Goal: Information Seeking & Learning: Learn about a topic

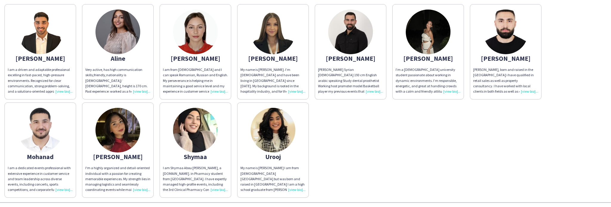
scroll to position [51, 0]
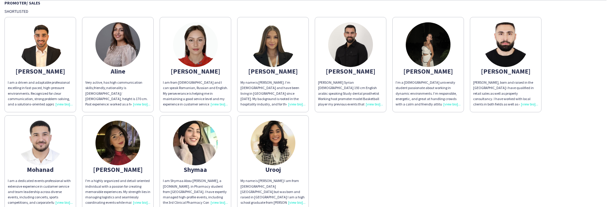
click at [138, 105] on div "Very active, has high communication skills,friendly,nationality is [DEMOGRAPHIC…" at bounding box center [117, 93] width 65 height 27
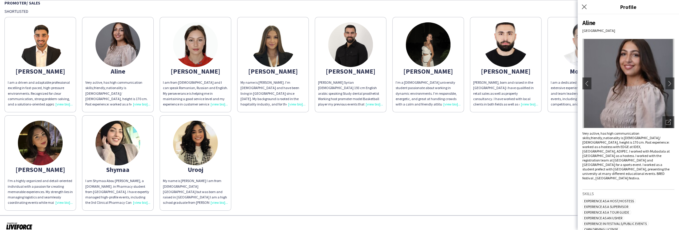
scroll to position [0, 0]
click at [115, 73] on div "Aline" at bounding box center [117, 71] width 65 height 5
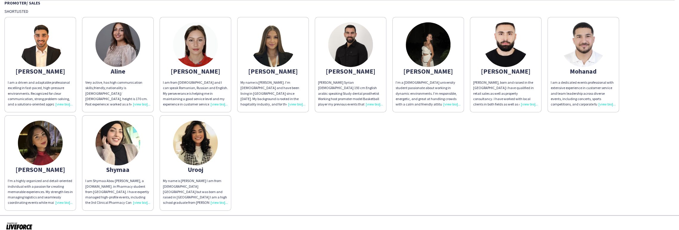
click at [115, 73] on div "Aline" at bounding box center [117, 71] width 65 height 5
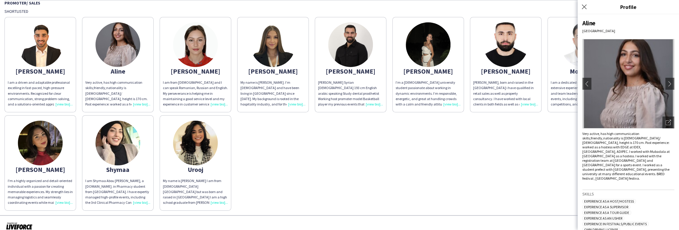
click at [511, 149] on div "[PERSON_NAME] I am a driven and adaptable professional excelling in fast-paced,…" at bounding box center [339, 112] width 670 height 197
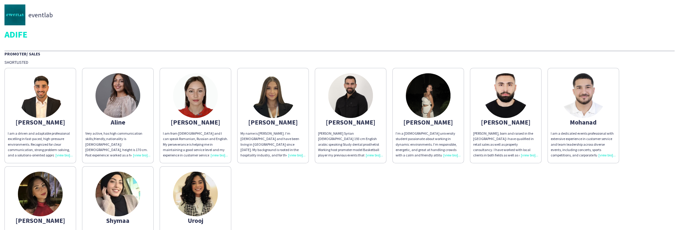
click at [149, 123] on div "Aline" at bounding box center [117, 122] width 65 height 5
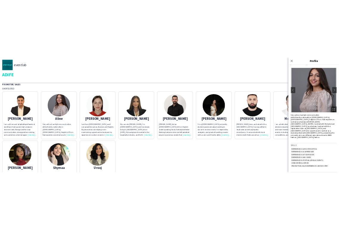
scroll to position [44, 0]
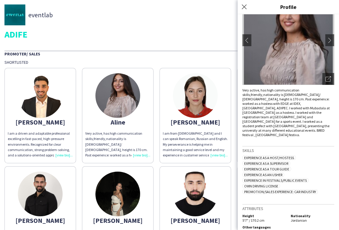
click at [298, 60] on img at bounding box center [288, 40] width 92 height 89
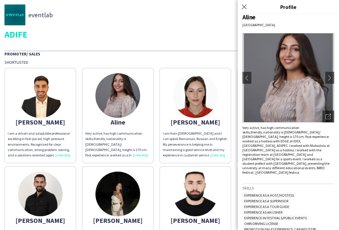
scroll to position [0, 0]
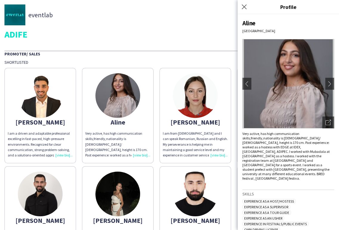
click at [292, 141] on div "Very active, has high communication skills,friendly,nationality is [DEMOGRAPHIC…" at bounding box center [288, 155] width 92 height 49
drag, startPoint x: 279, startPoint y: 150, endPoint x: 325, endPoint y: 169, distance: 49.9
click at [325, 168] on div "Very active, has high communication skills,friendly,nationality is [DEMOGRAPHIC…" at bounding box center [288, 155] width 92 height 49
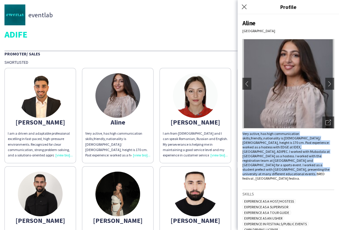
drag, startPoint x: 324, startPoint y: 171, endPoint x: 242, endPoint y: 132, distance: 90.6
click at [242, 132] on div "[PERSON_NAME] [GEOGRAPHIC_DATA] chevron-left chevron-right Open photos pop-in V…" at bounding box center [288, 122] width 101 height 216
copy div "Very active, has high communication skills,friendly,nationality is [DEMOGRAPHIC…"
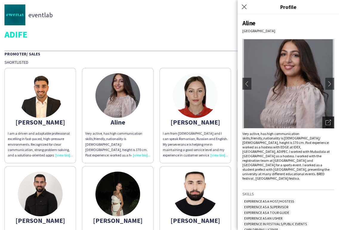
click at [326, 123] on icon "Open photos pop-in" at bounding box center [328, 122] width 5 height 5
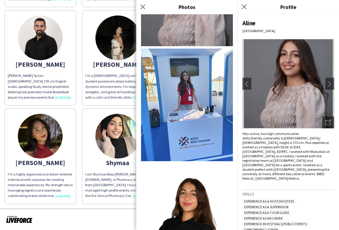
scroll to position [114, 0]
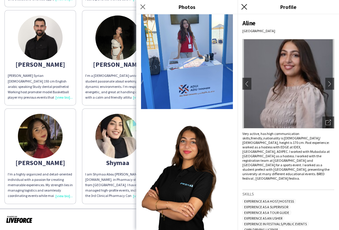
click at [242, 7] on icon "Close pop-in" at bounding box center [244, 7] width 6 height 6
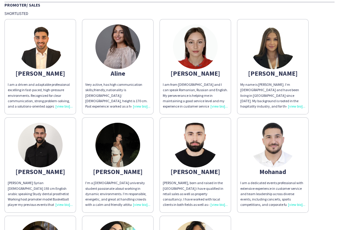
scroll to position [24, 0]
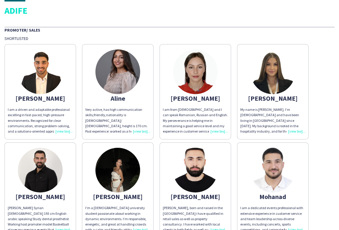
drag, startPoint x: 126, startPoint y: 119, endPoint x: 136, endPoint y: 119, distance: 10.1
click at [126, 119] on div "Very active, has high communication skills,friendly,nationality is [DEMOGRAPHIC…" at bounding box center [117, 120] width 65 height 27
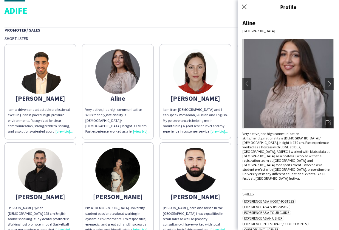
click at [323, 136] on div "Very active, has high communication skills,friendly,nationality is [DEMOGRAPHIC…" at bounding box center [288, 155] width 92 height 49
click at [327, 122] on icon at bounding box center [329, 122] width 4 height 4
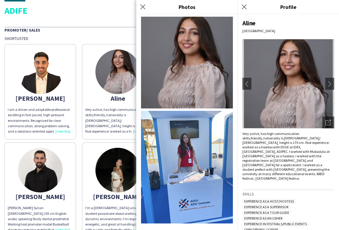
drag, startPoint x: 112, startPoint y: 106, endPoint x: 186, endPoint y: 131, distance: 77.7
click at [112, 106] on app-share-pages-crew-card "[PERSON_NAME] Very active, has high communication skills,friendly,nationality i…" at bounding box center [118, 91] width 72 height 95
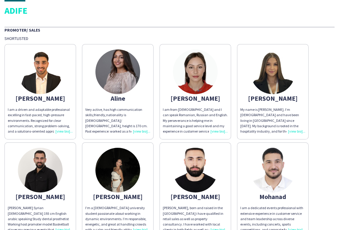
click at [190, 104] on app-share-pages-crew-card "[PERSON_NAME] I am from [DEMOGRAPHIC_DATA] and I can speak Romanian, Russian an…" at bounding box center [195, 91] width 72 height 95
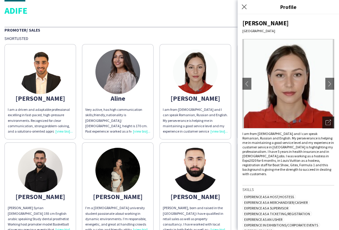
click at [327, 123] on div "Open photos pop-in" at bounding box center [328, 123] width 12 height 12
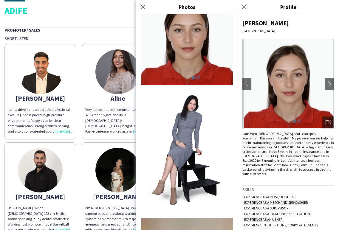
scroll to position [16, 0]
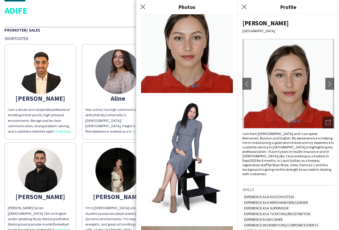
click at [118, 96] on div "Aline" at bounding box center [117, 98] width 65 height 5
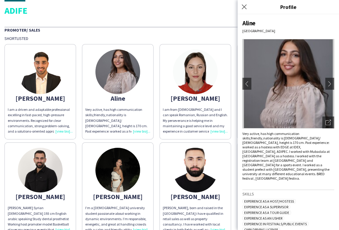
click at [206, 96] on app-share-pages-crew-card "[PERSON_NAME] I am from [DEMOGRAPHIC_DATA] and I can speak Romanian, Russian an…" at bounding box center [195, 91] width 72 height 95
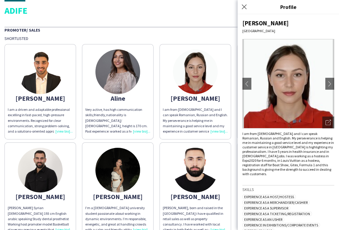
click at [134, 184] on img at bounding box center [117, 170] width 45 height 45
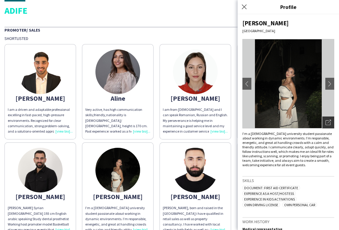
click at [326, 123] on icon "Open photos pop-in" at bounding box center [328, 122] width 5 height 5
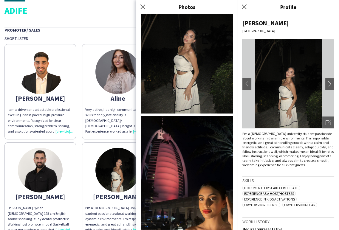
scroll to position [0, 0]
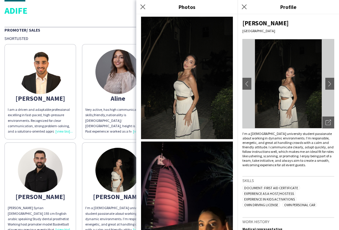
click at [308, 167] on div "I’m a [DEMOGRAPHIC_DATA] university student passionate about working in dynamic…" at bounding box center [288, 149] width 92 height 36
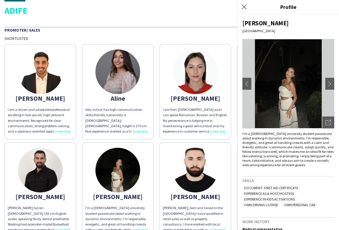
click at [287, 196] on span "Experience as a Host/Hostess" at bounding box center [268, 193] width 53 height 4
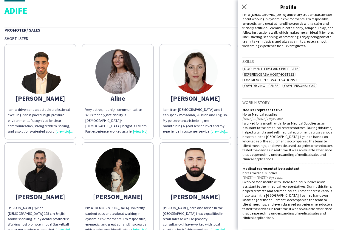
scroll to position [157, 0]
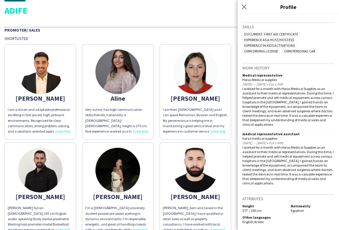
click at [271, 207] on h5 "Height" at bounding box center [264, 206] width 44 height 4
click at [313, 147] on div "I worked for a month with Horas Medical Supplies as an assistant to their medic…" at bounding box center [288, 165] width 92 height 40
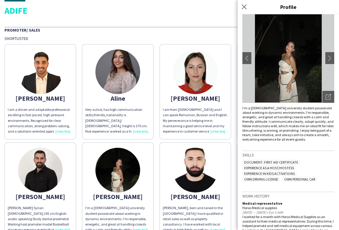
scroll to position [25, 0]
drag, startPoint x: 274, startPoint y: 148, endPoint x: 279, endPoint y: 133, distance: 16.4
click at [279, 133] on div "[PERSON_NAME] [GEOGRAPHIC_DATA] chevron-left chevron-right Open photos pop-in I…" at bounding box center [288, 122] width 101 height 216
click at [279, 133] on div "I’m a [DEMOGRAPHIC_DATA] university student passionate about working in dynamic…" at bounding box center [288, 124] width 92 height 36
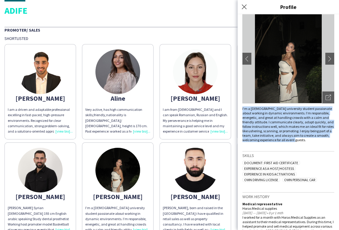
drag, startPoint x: 264, startPoint y: 143, endPoint x: 243, endPoint y: 108, distance: 40.5
click at [243, 108] on div "I’m a [DEMOGRAPHIC_DATA] university student passionate about working in dynamic…" at bounding box center [288, 124] width 92 height 36
copy div "I’m a [DEMOGRAPHIC_DATA] university student passionate about working in dynamic…"
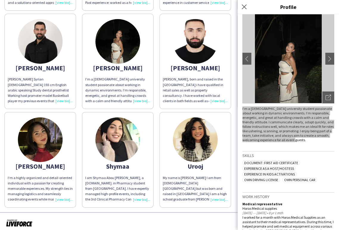
scroll to position [156, 0]
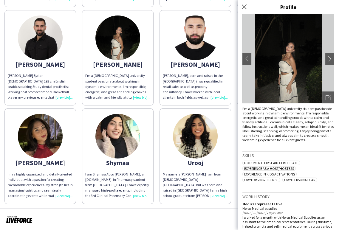
click at [216, 161] on div "Urooj" at bounding box center [195, 162] width 65 height 5
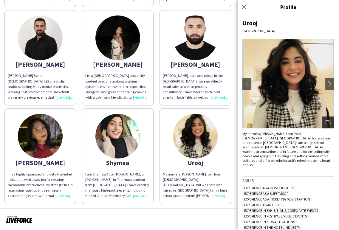
click at [326, 125] on icon "Open photos pop-in" at bounding box center [328, 122] width 5 height 5
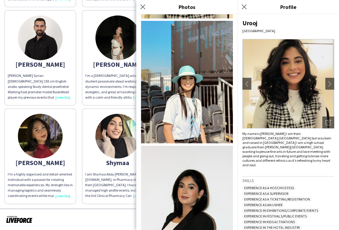
scroll to position [99, 0]
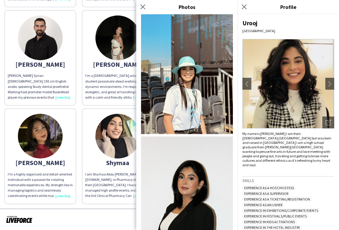
click at [298, 159] on div "Urooj [GEOGRAPHIC_DATA] chevron-left chevron-right Open photos pop-in My name i…" at bounding box center [288, 122] width 101 height 216
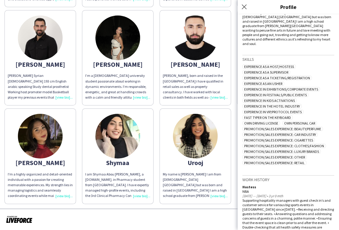
scroll to position [132, 0]
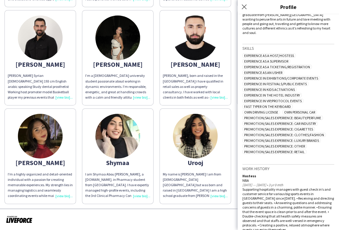
click at [284, 188] on div "Supporting hospitality managers with guest check in’s and customer service for …" at bounding box center [288, 209] width 92 height 45
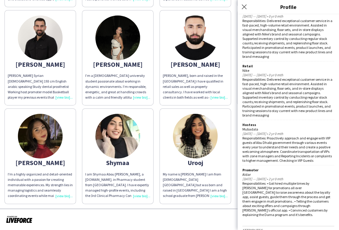
scroll to position [390, 0]
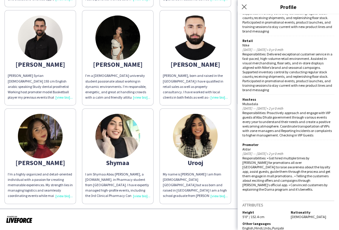
click at [270, 184] on div "Urooj [GEOGRAPHIC_DATA] chevron-left chevron-right Open photos pop-in My name i…" at bounding box center [288, 122] width 101 height 216
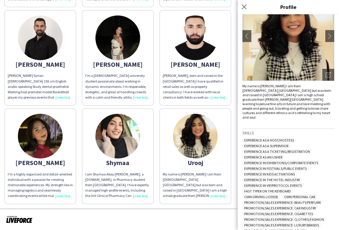
scroll to position [58, 0]
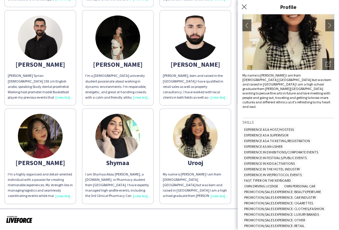
drag, startPoint x: 326, startPoint y: 95, endPoint x: 241, endPoint y: 75, distance: 87.3
click at [246, 76] on div "My name is [PERSON_NAME] I am from [DEMOGRAPHIC_DATA] [GEOGRAPHIC_DATA] but was…" at bounding box center [288, 91] width 92 height 36
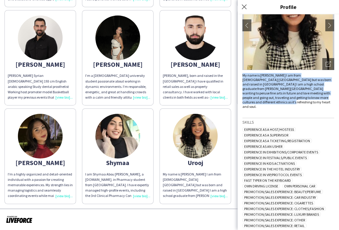
drag, startPoint x: 242, startPoint y: 74, endPoint x: 322, endPoint y: 100, distance: 84.3
click at [322, 100] on div "Urooj [GEOGRAPHIC_DATA] chevron-left chevron-right Open photos pop-in My name i…" at bounding box center [288, 122] width 101 height 216
copy div "My name is [PERSON_NAME] I am from [DEMOGRAPHIC_DATA] [GEOGRAPHIC_DATA] but was…"
click at [310, 90] on div "My name is [PERSON_NAME] I am from [DEMOGRAPHIC_DATA] [GEOGRAPHIC_DATA] but was…" at bounding box center [288, 91] width 92 height 36
drag, startPoint x: 318, startPoint y: 94, endPoint x: 240, endPoint y: 73, distance: 81.1
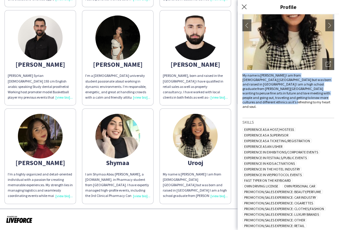
click at [240, 73] on div "Urooj [GEOGRAPHIC_DATA] chevron-left chevron-right Open photos pop-in My name i…" at bounding box center [288, 122] width 101 height 216
copy div "My name is [PERSON_NAME] I am from [DEMOGRAPHIC_DATA] [GEOGRAPHIC_DATA] but was…"
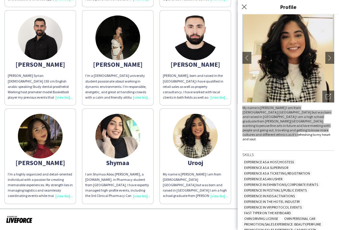
scroll to position [0, 0]
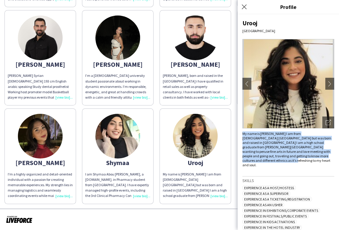
click at [27, 137] on img at bounding box center [40, 136] width 45 height 45
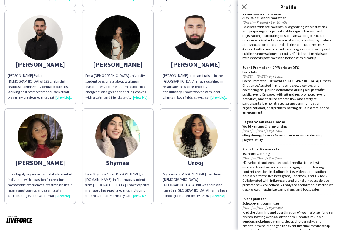
scroll to position [286, 0]
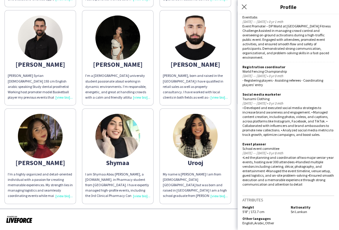
click at [53, 149] on img at bounding box center [40, 136] width 45 height 45
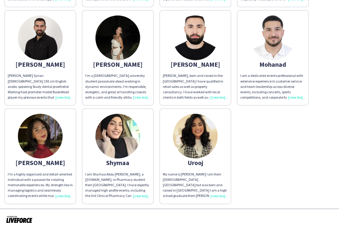
click at [39, 129] on img at bounding box center [40, 136] width 45 height 45
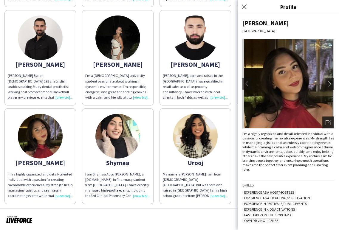
click at [326, 123] on icon "Open photos pop-in" at bounding box center [328, 122] width 5 height 5
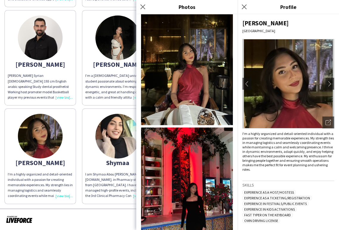
scroll to position [0, 0]
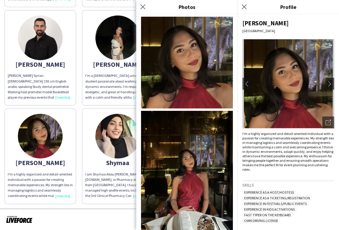
drag, startPoint x: 263, startPoint y: 147, endPoint x: 259, endPoint y: 143, distance: 5.9
click at [263, 147] on div "I'm a highly organized and detail-oriented individual with a passion for creati…" at bounding box center [288, 151] width 92 height 40
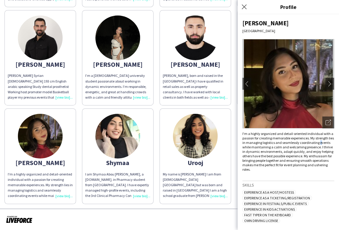
drag, startPoint x: 242, startPoint y: 132, endPoint x: 319, endPoint y: 172, distance: 86.5
click at [319, 172] on div "Rana [GEOGRAPHIC_DATA] chevron-left chevron-right Open photos pop-in I'm a high…" at bounding box center [288, 122] width 101 height 216
copy div "I'm a highly organized and detail-oriented individual with a passion for creati…"
click at [301, 168] on div "I'm a highly organized and detail-oriented individual with a passion for creati…" at bounding box center [288, 151] width 92 height 40
click at [319, 171] on div "I'm a highly organized and detail-oriented individual with a passion for creati…" at bounding box center [288, 151] width 92 height 40
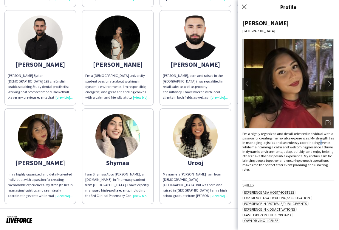
click at [317, 169] on div "I'm a highly organized and detail-oriented individual with a passion for creati…" at bounding box center [288, 151] width 92 height 40
click at [315, 167] on div "I'm a highly organized and detail-oriented individual with a passion for creati…" at bounding box center [288, 151] width 92 height 40
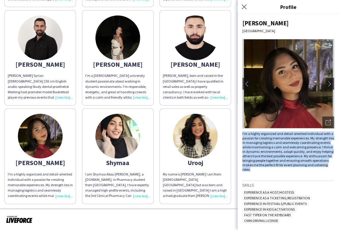
drag, startPoint x: 317, startPoint y: 170, endPoint x: 241, endPoint y: 134, distance: 84.3
click at [241, 134] on div "Rana [GEOGRAPHIC_DATA] chevron-left chevron-right Open photos pop-in I'm a high…" at bounding box center [288, 122] width 101 height 216
copy div "I'm a highly organized and detail-oriented individual with a passion for creati…"
drag, startPoint x: 320, startPoint y: 148, endPoint x: 304, endPoint y: 166, distance: 23.9
click at [320, 148] on div "I'm a highly organized and detail-oriented individual with a passion for creati…" at bounding box center [288, 151] width 92 height 40
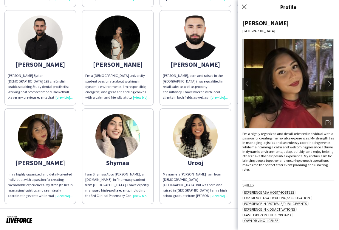
scroll to position [99, 0]
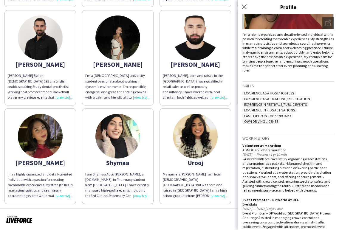
click at [205, 51] on img at bounding box center [195, 38] width 45 height 45
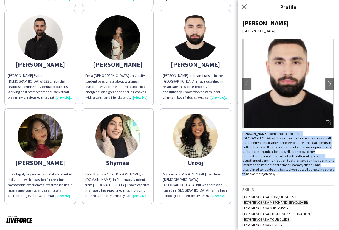
drag, startPoint x: 316, startPoint y: 169, endPoint x: 240, endPoint y: 131, distance: 84.9
click at [240, 131] on div "[PERSON_NAME] [GEOGRAPHIC_DATA] chevron-left chevron-right Open photos pop-in […" at bounding box center [288, 122] width 101 height 216
copy div "[PERSON_NAME], born and raised in the [GEOGRAPHIC_DATA] i have qualified in ret…"
click at [283, 165] on div "[PERSON_NAME], born and raised in the [GEOGRAPHIC_DATA] i have qualified in ret…" at bounding box center [288, 153] width 92 height 45
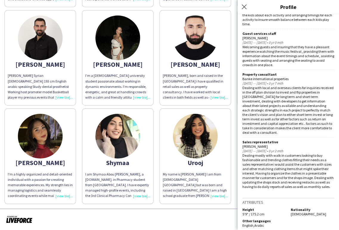
scroll to position [805, 0]
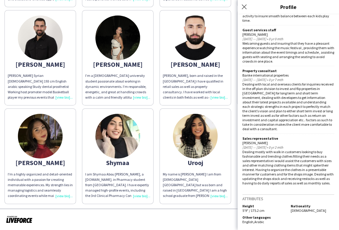
click at [287, 83] on div "Dealing with local and overseas clients for inquiries received in the off plan …" at bounding box center [288, 106] width 92 height 49
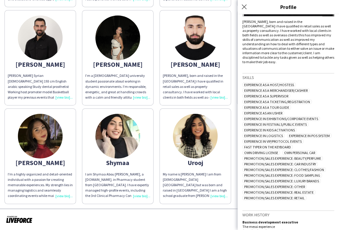
scroll to position [132, 0]
